Goal: Find specific page/section: Find specific page/section

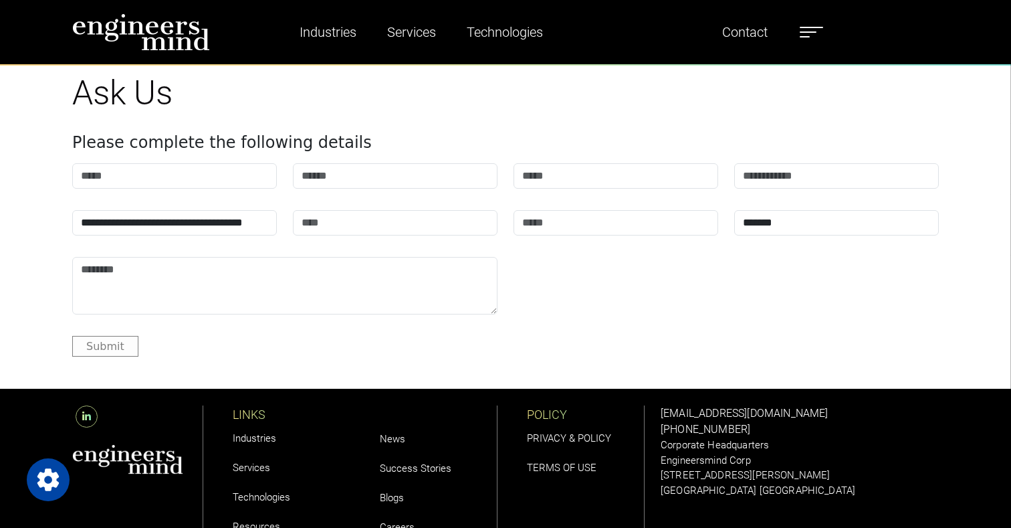
scroll to position [5132, 0]
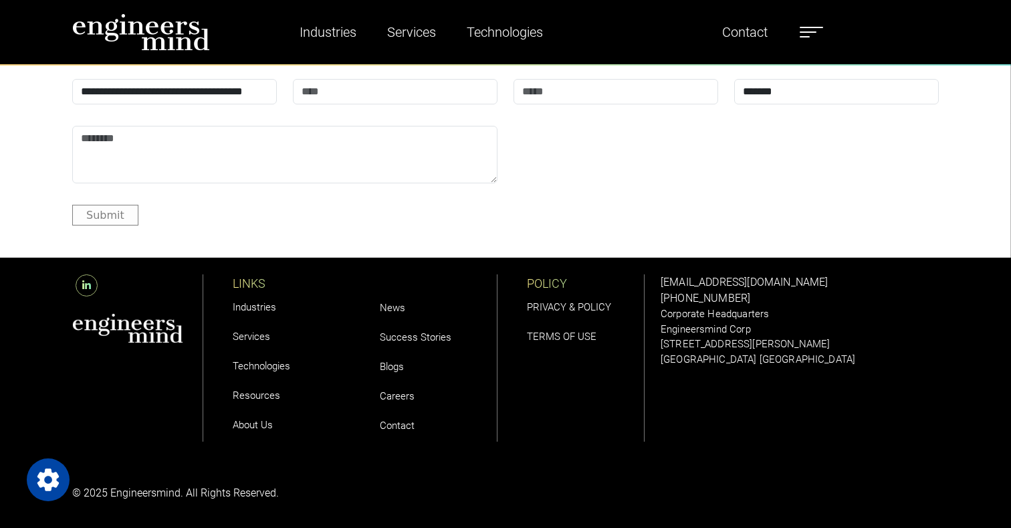
click at [403, 396] on link "Careers" at bounding box center [397, 396] width 35 height 12
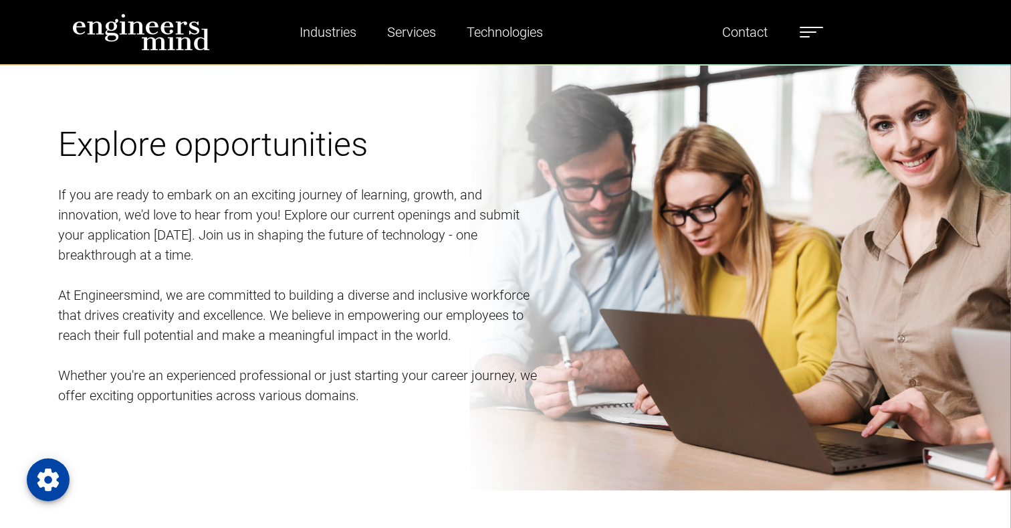
scroll to position [1032, 0]
